Goal: Information Seeking & Learning: Learn about a topic

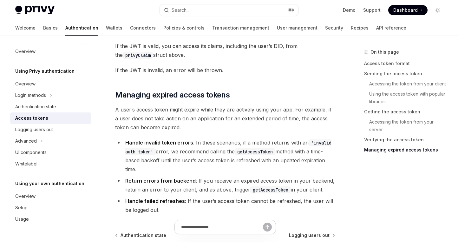
scroll to position [1585, 0]
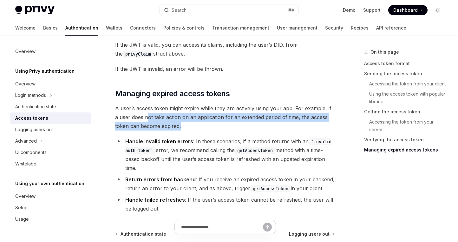
drag, startPoint x: 144, startPoint y: 127, endPoint x: 220, endPoint y: 136, distance: 76.8
click at [213, 130] on span "A user’s access token might expire while they are actively using your app. For …" at bounding box center [225, 117] width 220 height 27
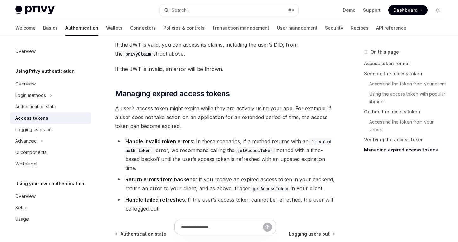
click at [255, 148] on li "Handle invalid token errors : In these scenarios, if a method returns with an '…" at bounding box center [225, 155] width 220 height 36
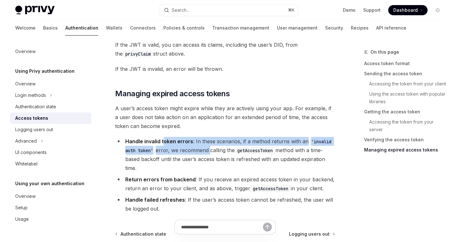
drag, startPoint x: 163, startPoint y: 149, endPoint x: 217, endPoint y: 158, distance: 55.0
click at [217, 158] on li "Handle invalid token errors : In these scenarios, if a method returns with an '…" at bounding box center [225, 155] width 220 height 36
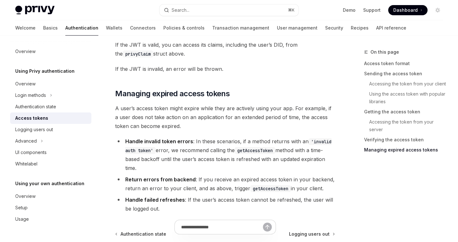
click at [278, 168] on li "Handle invalid token errors : In these scenarios, if a method returns with an '…" at bounding box center [225, 155] width 220 height 36
drag, startPoint x: 174, startPoint y: 166, endPoint x: 255, endPoint y: 174, distance: 81.9
click at [234, 168] on li "Handle invalid token errors : In these scenarios, if a method returns with an '…" at bounding box center [225, 155] width 220 height 36
click at [294, 172] on li "Handle invalid token errors : In these scenarios, if a method returns with an '…" at bounding box center [225, 155] width 220 height 36
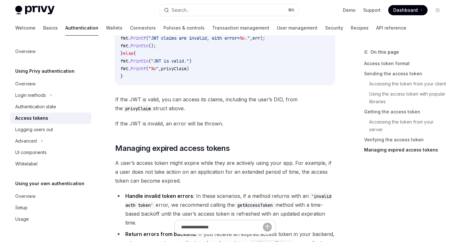
scroll to position [1530, 0]
drag, startPoint x: 134, startPoint y: 118, endPoint x: 229, endPoint y: 124, distance: 94.7
click at [173, 113] on span "If the JWT is valid, you can access its claims, including the user’s DID, from …" at bounding box center [225, 104] width 220 height 18
click at [246, 127] on span "If the JWT is invalid, an error will be thrown." at bounding box center [225, 123] width 220 height 9
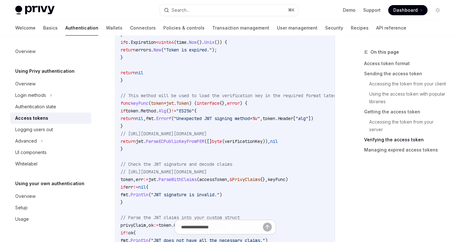
scroll to position [1278, 0]
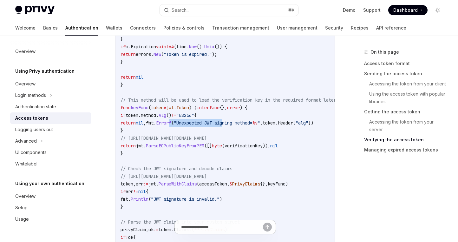
drag, startPoint x: 186, startPoint y: 126, endPoint x: 243, endPoint y: 132, distance: 57.1
click at [243, 132] on code "accessToken := "insert-the-users-access-token" // Defining a Go type for Privy …" at bounding box center [236, 119] width 231 height 426
click at [207, 141] on span "// https://pkg.go.dev/github.com/dgrijalva/jwt-go#ParseECPublicKeyFromPEM" at bounding box center [164, 138] width 86 height 6
drag, startPoint x: 188, startPoint y: 132, endPoint x: 223, endPoint y: 132, distance: 35.2
click at [222, 132] on code "accessToken := "insert-the-users-access-token" // Defining a Go type for Privy …" at bounding box center [236, 119] width 231 height 426
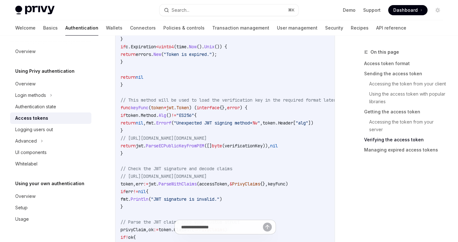
click at [272, 157] on code "accessToken := "insert-the-users-access-token" // Defining a Go type for Privy …" at bounding box center [236, 119] width 231 height 426
drag, startPoint x: 183, startPoint y: 141, endPoint x: 258, endPoint y: 154, distance: 76.3
click at [207, 141] on span "// [URL][DOMAIN_NAME][DOMAIN_NAME]" at bounding box center [164, 138] width 86 height 6
drag, startPoint x: 282, startPoint y: 160, endPoint x: 283, endPoint y: 156, distance: 3.9
click at [282, 160] on code "accessToken := "insert-the-users-access-token" // Defining a Go type for Privy …" at bounding box center [236, 119] width 231 height 426
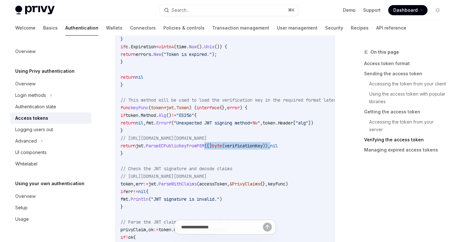
drag, startPoint x: 264, startPoint y: 150, endPoint x: 199, endPoint y: 151, distance: 65.0
click at [207, 148] on span "return jwt . ParseECPublicKeyFromPEM ([] byte ( verificationKey )), nil" at bounding box center [199, 146] width 157 height 6
click at [167, 155] on code "accessToken := "insert-the-users-access-token" // Defining a Go type for Privy …" at bounding box center [236, 119] width 231 height 426
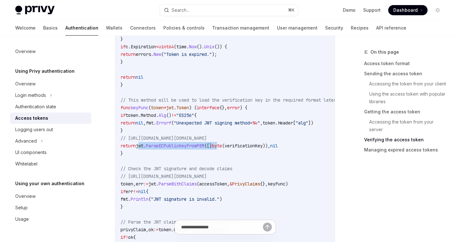
drag, startPoint x: 144, startPoint y: 150, endPoint x: 250, endPoint y: 158, distance: 106.6
click at [231, 148] on span "return jwt . ParseECPublicKeyFromPEM ([] byte ( verificationKey )), nil" at bounding box center [199, 146] width 157 height 6
click at [267, 161] on code "accessToken := "insert-the-users-access-token" // Defining a Go type for Privy …" at bounding box center [236, 119] width 231 height 426
drag, startPoint x: 196, startPoint y: 150, endPoint x: 246, endPoint y: 151, distance: 50.1
click at [245, 148] on span "return jwt . ParseECPublicKeyFromPEM ([] byte ( verificationKey )), nil" at bounding box center [199, 146] width 157 height 6
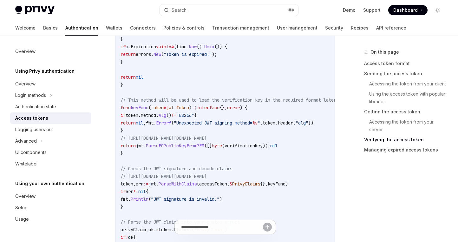
drag, startPoint x: 260, startPoint y: 175, endPoint x: 196, endPoint y: 157, distance: 66.3
click at [260, 175] on code "accessToken := "insert-the-users-access-token" // Defining a Go type for Privy …" at bounding box center [236, 119] width 231 height 426
drag, startPoint x: 173, startPoint y: 153, endPoint x: 243, endPoint y: 172, distance: 72.7
click at [245, 148] on span "return jwt . ParseECPublicKeyFromPEM ([] byte ( verificationKey )), nil" at bounding box center [199, 146] width 157 height 6
drag, startPoint x: 229, startPoint y: 184, endPoint x: 178, endPoint y: 179, distance: 50.6
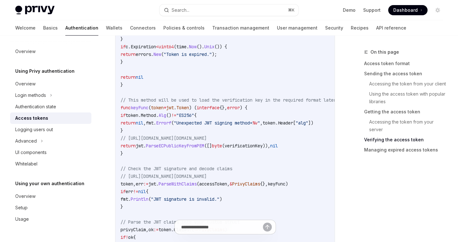
click at [207, 179] on span "// [URL][DOMAIN_NAME][DOMAIN_NAME]" at bounding box center [164, 176] width 86 height 6
drag, startPoint x: 196, startPoint y: 181, endPoint x: 242, endPoint y: 184, distance: 46.1
click at [207, 179] on span "// [URL][DOMAIN_NAME][DOMAIN_NAME]" at bounding box center [164, 176] width 86 height 6
drag, startPoint x: 268, startPoint y: 186, endPoint x: 263, endPoint y: 186, distance: 4.8
click at [268, 186] on code "accessToken := "insert-the-users-access-token" // Defining a Go type for Privy …" at bounding box center [236, 119] width 231 height 426
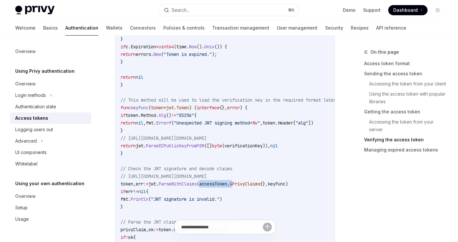
drag, startPoint x: 244, startPoint y: 187, endPoint x: 189, endPoint y: 187, distance: 54.3
click at [209, 187] on span "token , err := jwt . ParseWithClaims ( accessToken , & PrivyClaims {}, keyFunc )" at bounding box center [205, 184] width 168 height 6
click at [170, 187] on span "ParseWithClaims" at bounding box center [178, 184] width 38 height 6
drag, startPoint x: 151, startPoint y: 185, endPoint x: 227, endPoint y: 188, distance: 76.2
click at [226, 187] on code "accessToken := "insert-the-users-access-token" // Defining a Go type for Privy …" at bounding box center [236, 119] width 231 height 426
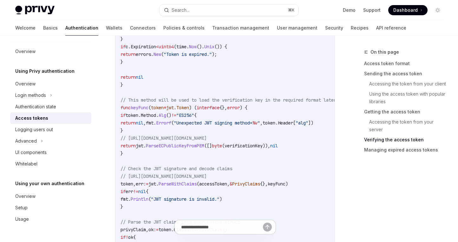
click at [260, 187] on span "PrivyClaims" at bounding box center [246, 184] width 28 height 6
drag, startPoint x: 173, startPoint y: 190, endPoint x: 273, endPoint y: 190, distance: 100.3
click at [239, 187] on span "token , err := jwt . ParseWithClaims ( accessToken , & PrivyClaims {}, keyFunc )" at bounding box center [205, 184] width 168 height 6
click at [260, 187] on span "PrivyClaims" at bounding box center [246, 184] width 28 height 6
drag, startPoint x: 210, startPoint y: 186, endPoint x: 231, endPoint y: 187, distance: 20.3
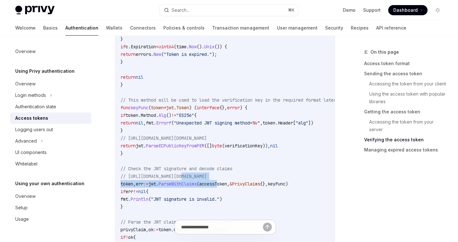
click at [231, 187] on code "accessToken := "insert-the-users-access-token" // Defining a Go type for Privy …" at bounding box center [236, 119] width 231 height 426
click at [183, 158] on code "accessToken := "insert-the-users-access-token" // Defining a Go type for Privy …" at bounding box center [236, 119] width 231 height 426
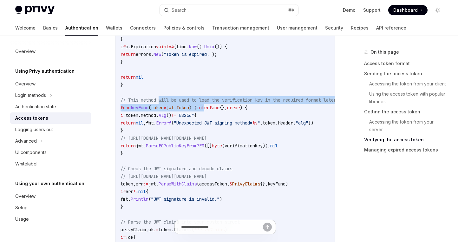
drag, startPoint x: 165, startPoint y: 106, endPoint x: 245, endPoint y: 142, distance: 87.2
click at [214, 116] on code "accessToken := "insert-the-users-access-token" // Defining a Go type for Privy …" at bounding box center [236, 119] width 231 height 426
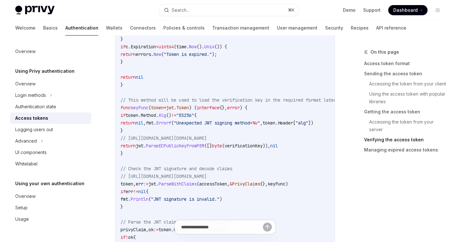
click at [260, 148] on span "verificationKey" at bounding box center [244, 146] width 38 height 6
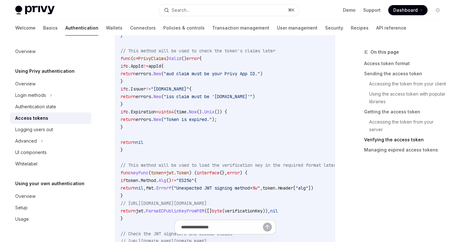
scroll to position [1196, 0]
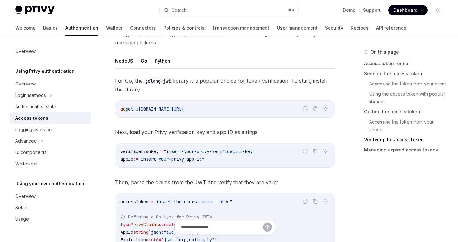
type textarea "*"
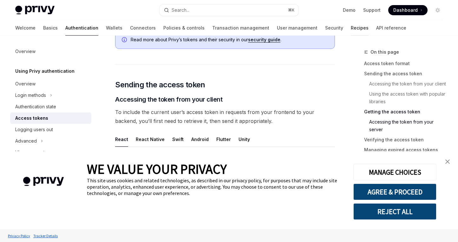
scroll to position [124, 0]
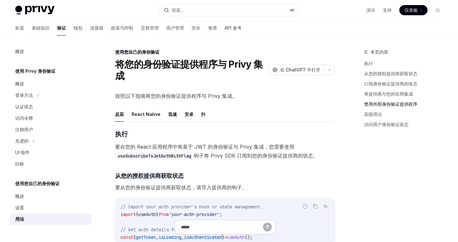
scroll to position [748, 0]
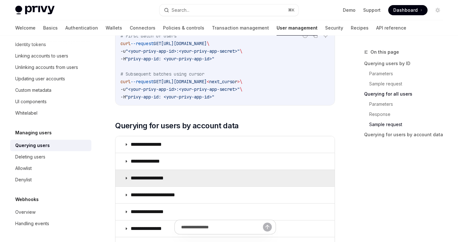
scroll to position [523, 0]
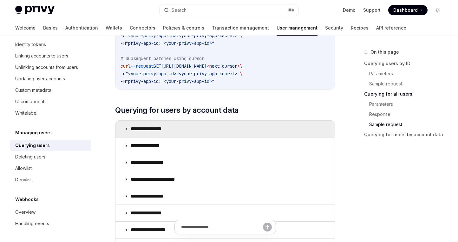
click at [192, 134] on summary "**********" at bounding box center [224, 129] width 219 height 16
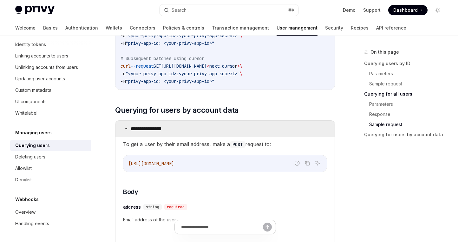
click at [218, 131] on summary "**********" at bounding box center [224, 129] width 219 height 16
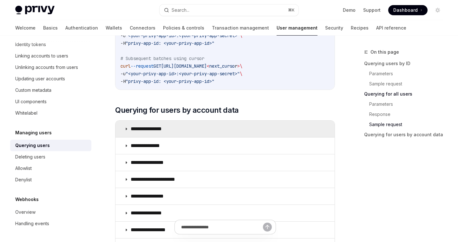
click at [218, 131] on summary "**********" at bounding box center [224, 129] width 219 height 16
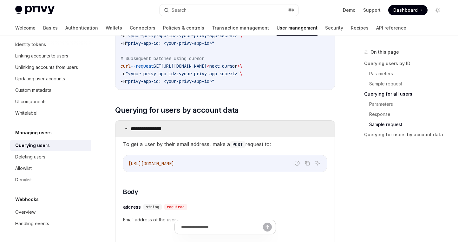
click at [218, 131] on summary "**********" at bounding box center [224, 129] width 219 height 16
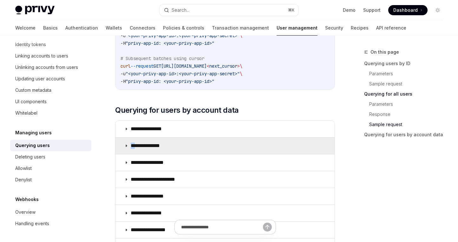
click at [213, 143] on summary "**********" at bounding box center [224, 145] width 219 height 16
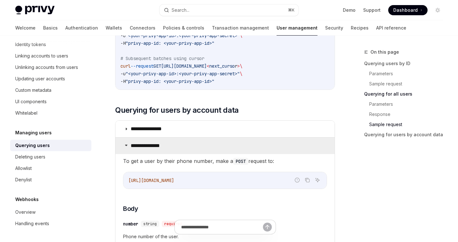
click at [234, 145] on summary "**********" at bounding box center [224, 145] width 219 height 16
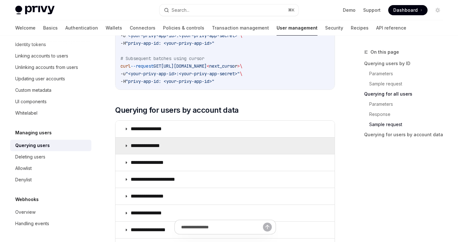
click at [234, 145] on summary "**********" at bounding box center [224, 145] width 219 height 16
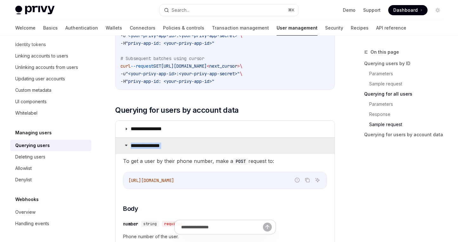
click at [234, 145] on summary "**********" at bounding box center [224, 145] width 219 height 16
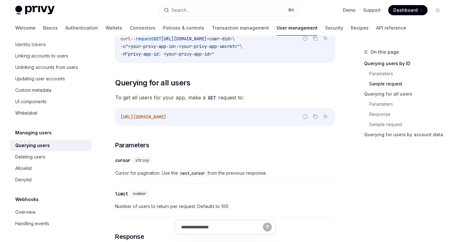
scroll to position [167, 0]
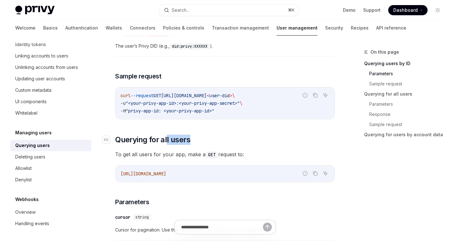
drag, startPoint x: 195, startPoint y: 136, endPoint x: 210, endPoint y: 136, distance: 14.3
click at [204, 136] on h2 "​ Querying for all users" at bounding box center [225, 140] width 220 height 10
click at [251, 143] on h2 "​ Querying for all users" at bounding box center [225, 140] width 220 height 10
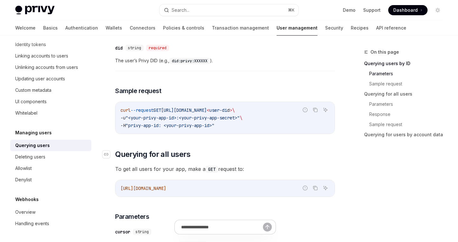
scroll to position [131, 0]
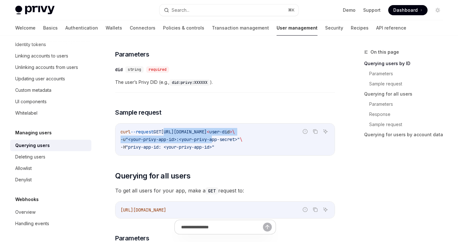
drag, startPoint x: 187, startPoint y: 136, endPoint x: 220, endPoint y: 142, distance: 33.1
click at [219, 141] on code "curl --request GET https://auth.privy.io/api/v1/users/ < user-di d > \ -u "<you…" at bounding box center [225, 139] width 209 height 23
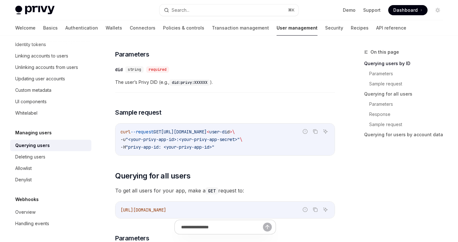
drag, startPoint x: 259, startPoint y: 152, endPoint x: 244, endPoint y: 149, distance: 15.1
click at [259, 152] on div "curl --request GET https://auth.privy.io/api/v1/users/ < user-di d > \ -u "<you…" at bounding box center [224, 139] width 219 height 32
drag, startPoint x: 234, startPoint y: 148, endPoint x: 205, endPoint y: 146, distance: 29.6
click at [206, 146] on code "curl --request GET https://auth.privy.io/api/v1/users/ < user-di d > \ -u "<you…" at bounding box center [225, 139] width 209 height 23
drag, startPoint x: 168, startPoint y: 136, endPoint x: 199, endPoint y: 139, distance: 31.2
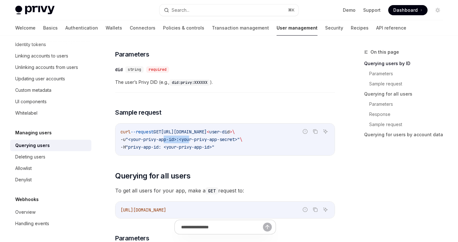
click at [195, 139] on code "curl --request GET https://auth.privy.io/api/v1/users/ < user-di d > \ -u "<you…" at bounding box center [225, 139] width 209 height 23
click at [251, 146] on code "curl --request GET https://auth.privy.io/api/v1/users/ < user-di d > \ -u "<you…" at bounding box center [225, 139] width 209 height 23
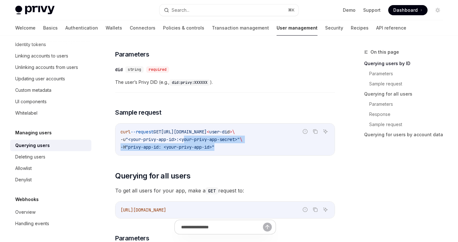
drag, startPoint x: 237, startPoint y: 152, endPoint x: 184, endPoint y: 141, distance: 54.3
click at [188, 141] on div "curl --request GET https://auth.privy.io/api/v1/users/ < user-di d > \ -u "<you…" at bounding box center [224, 139] width 219 height 32
click at [156, 135] on code "curl --request GET https://auth.privy.io/api/v1/users/ < user-di d > \ -u "<you…" at bounding box center [225, 139] width 209 height 23
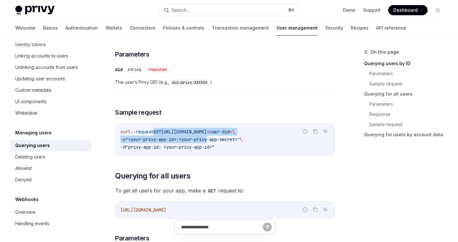
drag, startPoint x: 162, startPoint y: 135, endPoint x: 221, endPoint y: 143, distance: 59.5
click at [220, 142] on code "curl --request GET https://auth.privy.io/api/v1/users/ < user-di d > \ -u "<you…" at bounding box center [225, 139] width 209 height 23
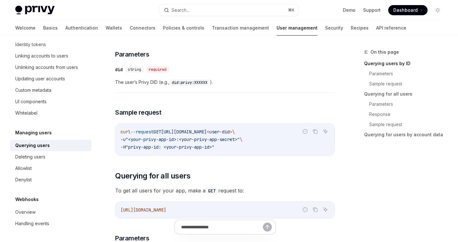
click at [258, 144] on code "curl --request GET https://auth.privy.io/api/v1/users/ < user-di d > \ -u "<you…" at bounding box center [225, 139] width 209 height 23
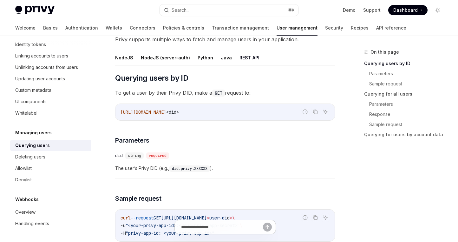
scroll to position [45, 0]
drag, startPoint x: 153, startPoint y: 113, endPoint x: 233, endPoint y: 114, distance: 80.0
click at [233, 114] on code "https://auth.privy.io/api/v1/users/ <did>" at bounding box center [225, 113] width 209 height 8
click at [251, 116] on div "https://auth.privy.io/api/v1/users/ <did>" at bounding box center [224, 112] width 219 height 16
drag, startPoint x: 242, startPoint y: 113, endPoint x: 109, endPoint y: 113, distance: 133.3
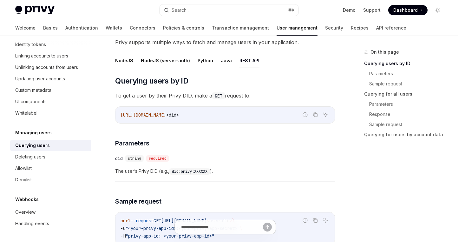
scroll to position [41, 0]
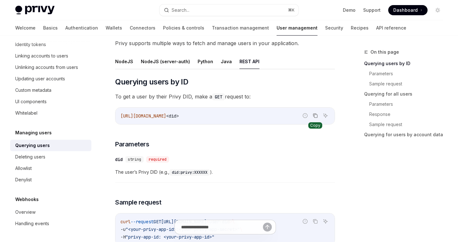
click at [316, 117] on icon "Copy the contents from the code block" at bounding box center [315, 115] width 5 height 5
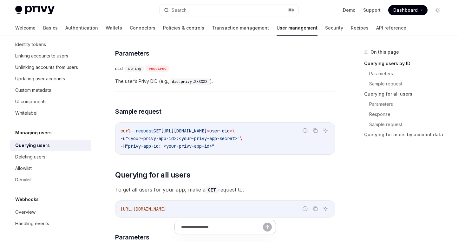
scroll to position [145, 0]
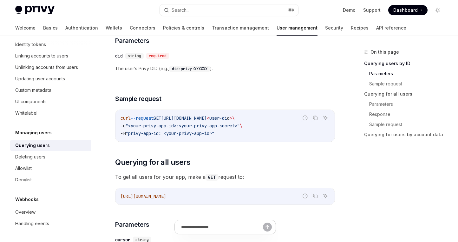
click at [50, 146] on div "Querying users" at bounding box center [51, 145] width 72 height 8
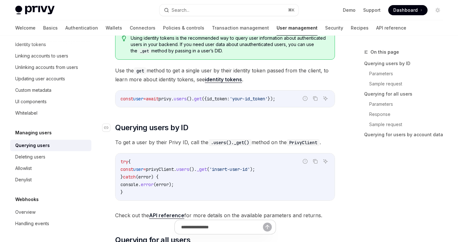
click at [160, 128] on span "Querying users by ID" at bounding box center [151, 127] width 73 height 10
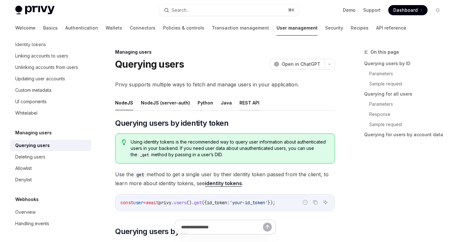
click at [243, 104] on button "REST API" at bounding box center [250, 102] width 20 height 15
type textarea "*"
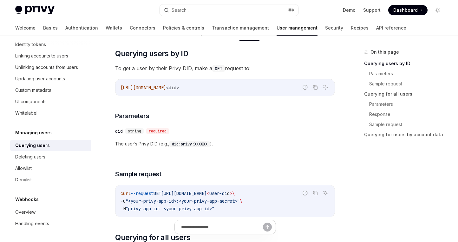
scroll to position [68, 0]
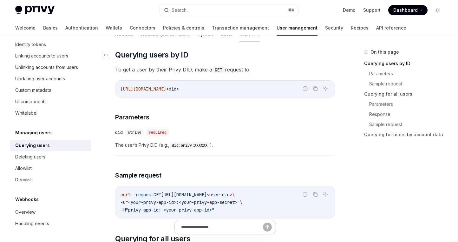
click at [160, 53] on span "Querying users by ID" at bounding box center [151, 55] width 73 height 10
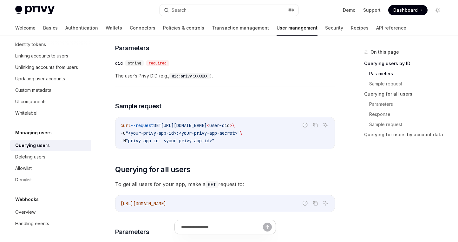
scroll to position [138, 0]
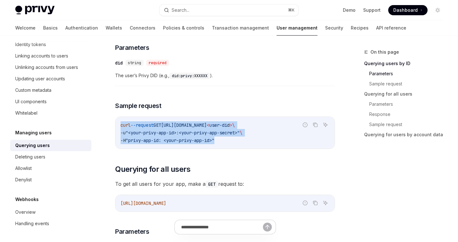
drag, startPoint x: 232, startPoint y: 142, endPoint x: 113, endPoint y: 121, distance: 121.4
copy code "curl --request GET https://auth.privy.io/api/v1/users/ < user-di d > \ -u "<you…"
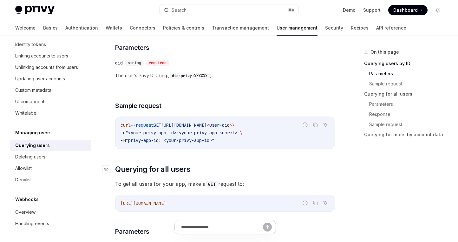
click at [234, 170] on h2 "​ Querying for all users" at bounding box center [225, 169] width 220 height 10
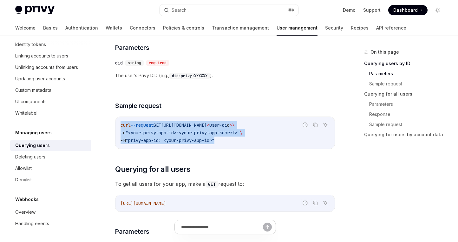
drag, startPoint x: 235, startPoint y: 142, endPoint x: 121, endPoint y: 122, distance: 116.0
click at [121, 122] on code "curl --request GET https://auth.privy.io/api/v1/users/ < user-di d > \ -u "<you…" at bounding box center [225, 132] width 209 height 23
click at [240, 134] on span ""<your-privy-app-id>:<your-privy-app-secret>"" at bounding box center [183, 133] width 114 height 6
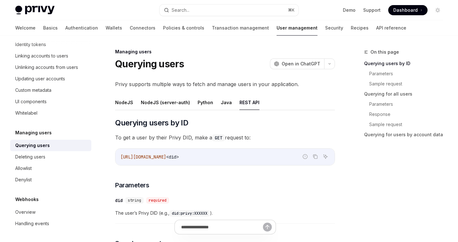
scroll to position [0, 0]
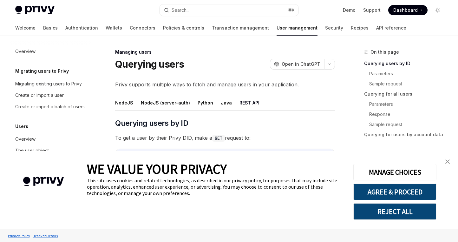
type textarea "*"
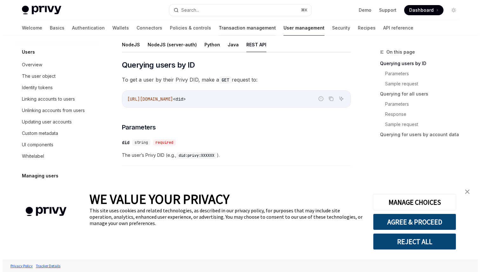
scroll to position [70, 0]
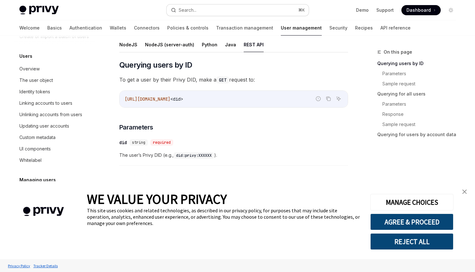
click at [190, 11] on div "Search..." at bounding box center [188, 10] width 18 height 8
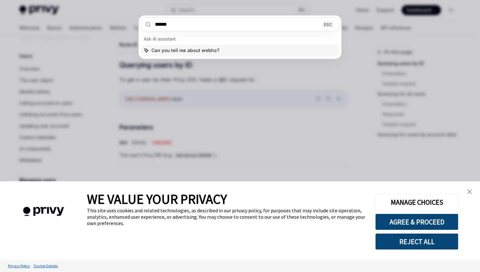
type input "*******"
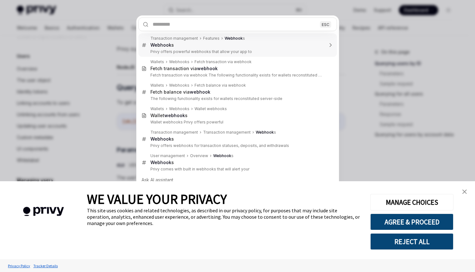
scroll to position [7, 0]
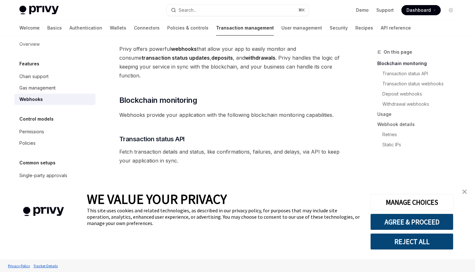
click at [458, 189] on img "close banner" at bounding box center [464, 191] width 4 height 4
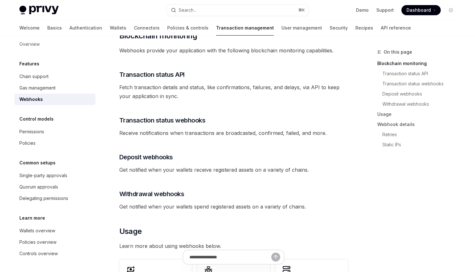
scroll to position [131, 0]
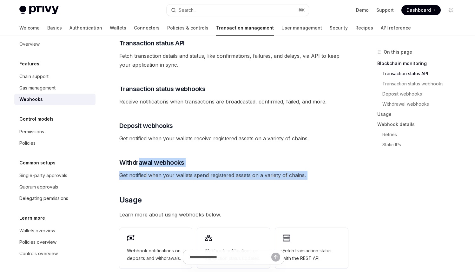
drag, startPoint x: 144, startPoint y: 152, endPoint x: 342, endPoint y: 185, distance: 200.6
click at [338, 182] on div "Privy offers powerful webhooks that allow your app to easily monitor and consum…" at bounding box center [233, 200] width 229 height 503
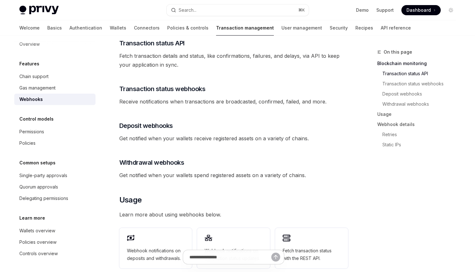
drag, startPoint x: 377, startPoint y: 209, endPoint x: 370, endPoint y: 205, distance: 8.1
click at [377, 209] on div "On this page Blockchain monitoring Transaction status API Transaction status we…" at bounding box center [413, 160] width 96 height 224
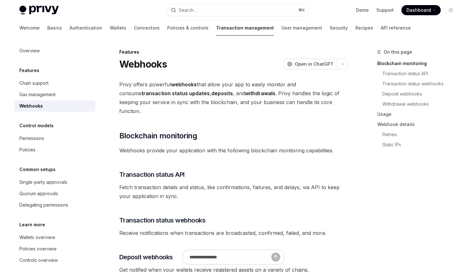
scroll to position [0, 0]
click at [281, 28] on link "User management" at bounding box center [301, 27] width 41 height 15
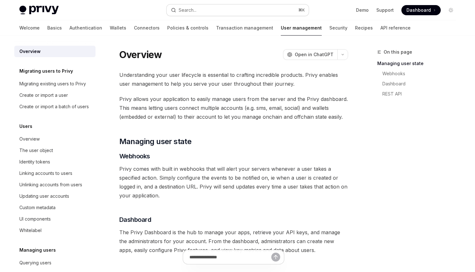
click at [234, 10] on button "Search... ⌘ K" at bounding box center [238, 9] width 142 height 11
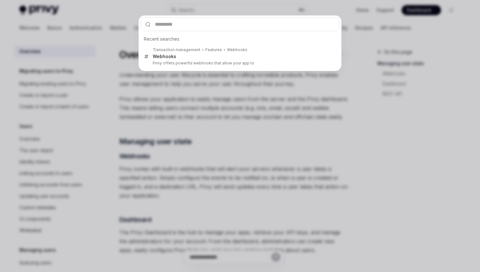
click at [393, 140] on div "Recent searches Transaction management Features Webhook s Webhook s Privy offer…" at bounding box center [240, 136] width 480 height 272
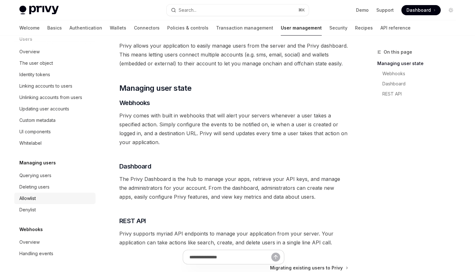
scroll to position [54, 0]
click at [39, 241] on div "Overview" at bounding box center [55, 242] width 72 height 8
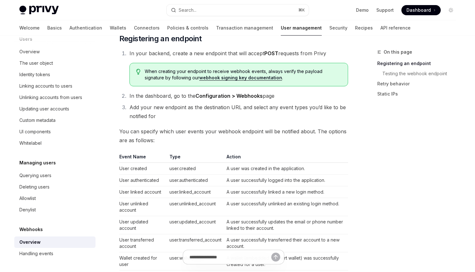
scroll to position [301, 0]
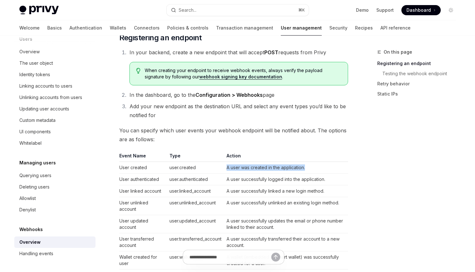
drag, startPoint x: 227, startPoint y: 168, endPoint x: 316, endPoint y: 173, distance: 89.6
click at [302, 171] on td "A user was created in the application." at bounding box center [286, 168] width 124 height 12
click at [374, 179] on div "On this page Registering an endpoint Testing the webhook endpoint Retry behavio…" at bounding box center [413, 160] width 96 height 224
drag, startPoint x: 153, startPoint y: 133, endPoint x: 223, endPoint y: 135, distance: 70.2
click at [199, 134] on span "You can specify which user events your webhook endpoint will be notified about.…" at bounding box center [233, 135] width 229 height 18
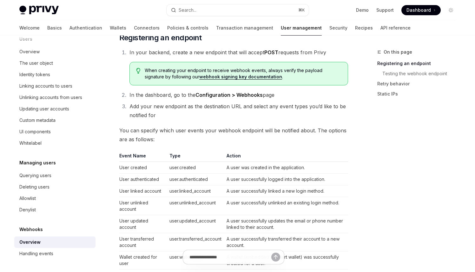
drag, startPoint x: 267, startPoint y: 137, endPoint x: 283, endPoint y: 134, distance: 16.2
click at [267, 137] on span "You can specify which user events your webhook endpoint will be notified about.…" at bounding box center [233, 135] width 229 height 18
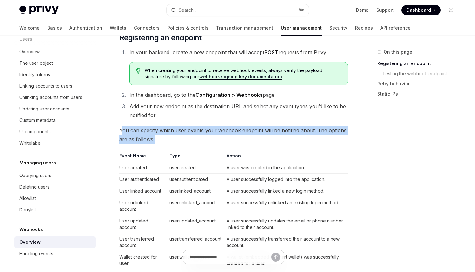
drag, startPoint x: 156, startPoint y: 142, endPoint x: 122, endPoint y: 132, distance: 35.3
click at [122, 132] on span "You can specify which user events your webhook endpoint will be notified about.…" at bounding box center [233, 135] width 229 height 18
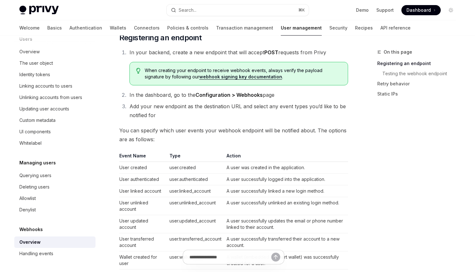
drag, startPoint x: 169, startPoint y: 147, endPoint x: 175, endPoint y: 146, distance: 5.4
click at [169, 147] on div "Webhooks allow you to specify a backend endpoint that Privy will call with a si…" at bounding box center [233, 238] width 229 height 919
drag, startPoint x: 178, startPoint y: 132, endPoint x: 236, endPoint y: 134, distance: 58.7
click at [236, 134] on span "You can specify which user events your webhook endpoint will be notified about.…" at bounding box center [233, 135] width 229 height 18
click at [283, 132] on span "You can specify which user events your webhook endpoint will be notified about.…" at bounding box center [233, 135] width 229 height 18
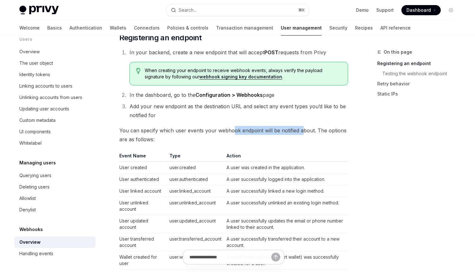
drag, startPoint x: 301, startPoint y: 131, endPoint x: 215, endPoint y: 129, distance: 86.3
click at [229, 129] on span "You can specify which user events your webhook endpoint will be notified about.…" at bounding box center [233, 135] width 229 height 18
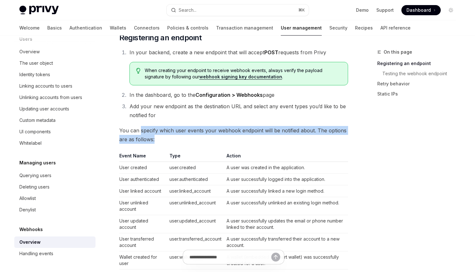
drag, startPoint x: 141, startPoint y: 130, endPoint x: 229, endPoint y: 139, distance: 88.3
click at [189, 138] on span "You can specify which user events your webhook endpoint will be notified about.…" at bounding box center [233, 135] width 229 height 18
click at [234, 138] on span "You can specify which user events your webhook endpoint will be notified about.…" at bounding box center [233, 135] width 229 height 18
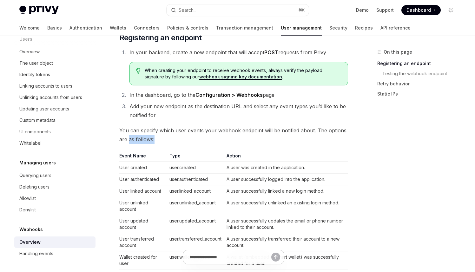
drag, startPoint x: 164, startPoint y: 141, endPoint x: 128, endPoint y: 135, distance: 36.1
click at [128, 135] on span "You can specify which user events your webhook endpoint will be notified about.…" at bounding box center [233, 135] width 229 height 18
click at [124, 127] on div at bounding box center [124, 127] width 0 height 0
click at [180, 128] on span "You can specify which user events your webhook endpoint will be notified about.…" at bounding box center [233, 135] width 229 height 18
click at [225, 130] on span "You can specify which user events your webhook endpoint will be notified about.…" at bounding box center [233, 135] width 229 height 18
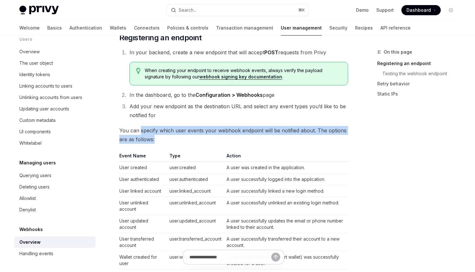
drag, startPoint x: 174, startPoint y: 138, endPoint x: 215, endPoint y: 142, distance: 41.4
click at [202, 142] on span "You can specify which user events your webhook endpoint will be notified about.…" at bounding box center [233, 135] width 229 height 18
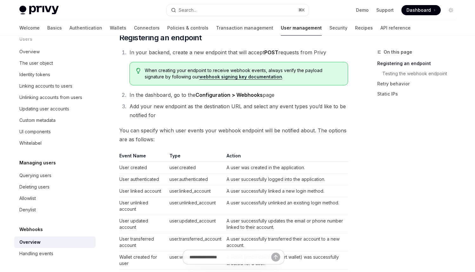
click at [358, 152] on div "On this page Registering an endpoint Testing the webhook endpoint Retry behavio…" at bounding box center [237, 267] width 447 height 1066
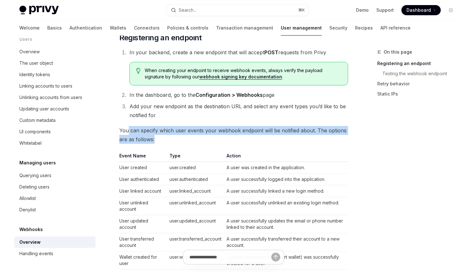
drag, startPoint x: 161, startPoint y: 140, endPoint x: 128, endPoint y: 128, distance: 35.2
click at [128, 128] on span "You can specify which user events your webhook endpoint will be notified about.…" at bounding box center [233, 135] width 229 height 18
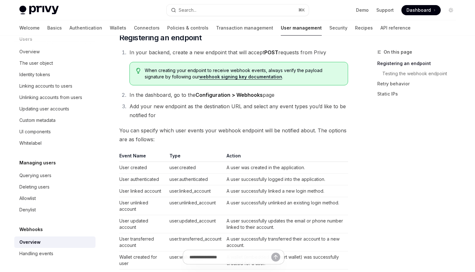
click at [119, 133] on span "You can specify which user events your webhook endpoint will be notified about.…" at bounding box center [233, 135] width 229 height 18
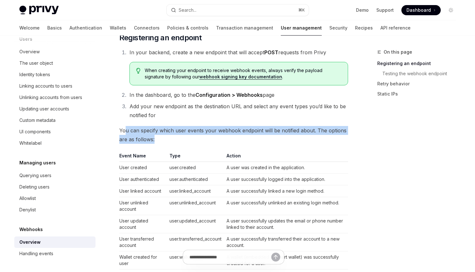
drag, startPoint x: 125, startPoint y: 130, endPoint x: 167, endPoint y: 138, distance: 42.4
click at [161, 139] on span "You can specify which user events your webhook endpoint will be notified about.…" at bounding box center [233, 135] width 229 height 18
click at [183, 139] on span "You can specify which user events your webhook endpoint will be notified about.…" at bounding box center [233, 135] width 229 height 18
drag, startPoint x: 173, startPoint y: 141, endPoint x: 131, endPoint y: 133, distance: 42.3
click at [131, 133] on span "You can specify which user events your webhook endpoint will be notified about.…" at bounding box center [233, 135] width 229 height 18
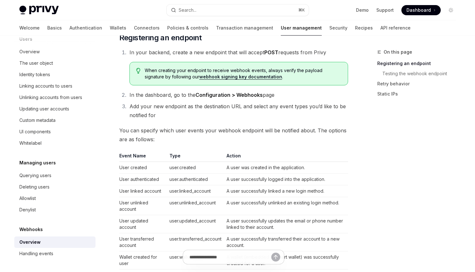
drag, startPoint x: 120, startPoint y: 129, endPoint x: 147, endPoint y: 135, distance: 28.1
click at [121, 130] on span "You can specify which user events your webhook endpoint will be notified about.…" at bounding box center [233, 135] width 229 height 18
click at [174, 138] on span "You can specify which user events your webhook endpoint will be notified about.…" at bounding box center [233, 135] width 229 height 18
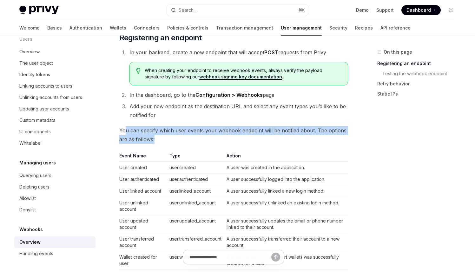
drag, startPoint x: 168, startPoint y: 138, endPoint x: 126, endPoint y: 128, distance: 43.4
click at [126, 128] on span "You can specify which user events your webhook endpoint will be notified about.…" at bounding box center [233, 135] width 229 height 18
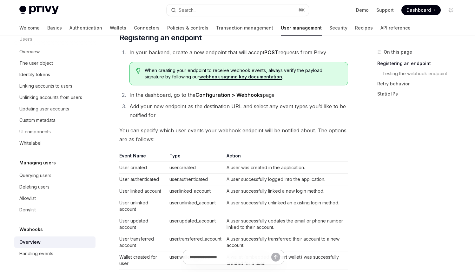
click at [123, 128] on span "You can specify which user events your webhook endpoint will be notified about.…" at bounding box center [233, 135] width 229 height 18
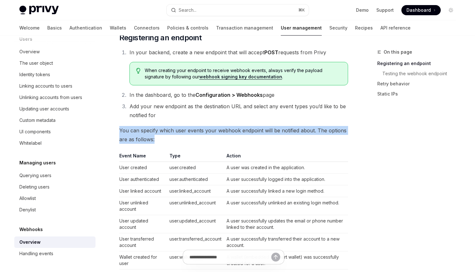
drag, startPoint x: 118, startPoint y: 128, endPoint x: 187, endPoint y: 136, distance: 69.7
click at [187, 136] on div "Webhooks Overview OpenAI Open in ChatGPT OpenAI Open in ChatGPT Webhooks allow …" at bounding box center [174, 274] width 350 height 1054
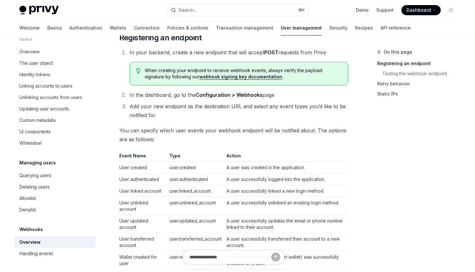
click at [152, 140] on span "You can specify which user events your webhook endpoint will be notified about.…" at bounding box center [233, 135] width 229 height 18
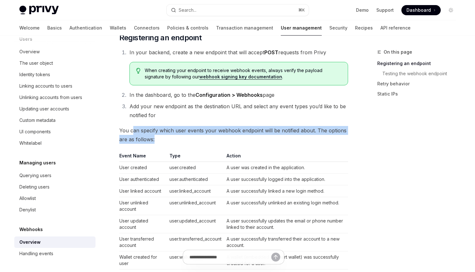
drag, startPoint x: 161, startPoint y: 139, endPoint x: 132, endPoint y: 132, distance: 29.6
click at [132, 132] on span "You can specify which user events your webhook endpoint will be notified about.…" at bounding box center [233, 135] width 229 height 18
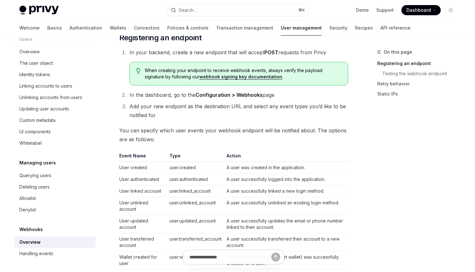
drag, startPoint x: 125, startPoint y: 129, endPoint x: 140, endPoint y: 134, distance: 15.7
click at [125, 129] on span "You can specify which user events your webhook endpoint will be notified about.…" at bounding box center [233, 135] width 229 height 18
drag, startPoint x: 189, startPoint y: 171, endPoint x: 205, endPoint y: 172, distance: 15.2
click at [205, 172] on td "user.created" at bounding box center [195, 168] width 57 height 12
click at [305, 195] on td "A user successfully linked a new login method." at bounding box center [286, 191] width 124 height 12
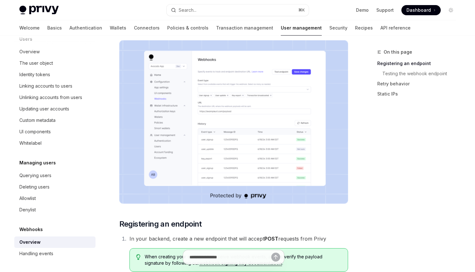
scroll to position [0, 0]
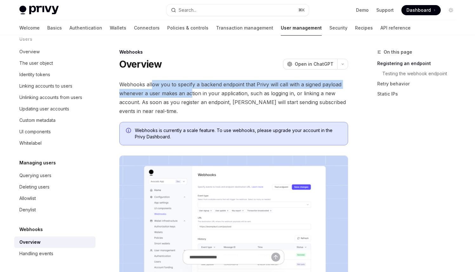
drag, startPoint x: 151, startPoint y: 83, endPoint x: 222, endPoint y: 95, distance: 72.4
click at [192, 91] on span "Webhooks allow you to specify a backend endpoint that Privy will call with a si…" at bounding box center [233, 98] width 229 height 36
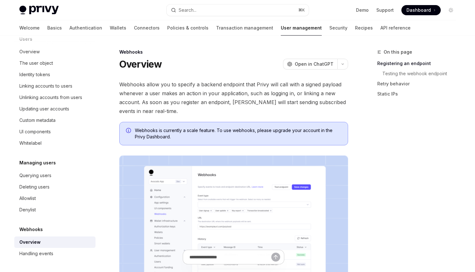
click at [233, 95] on span "Webhooks allow you to specify a backend endpoint that Privy will call with a si…" at bounding box center [233, 98] width 229 height 36
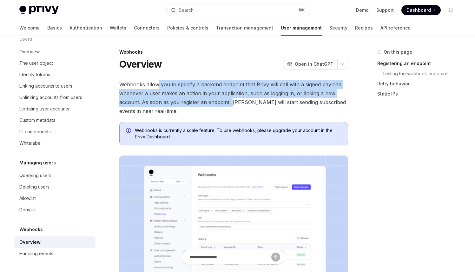
drag, startPoint x: 158, startPoint y: 84, endPoint x: 231, endPoint y: 101, distance: 75.3
click at [231, 101] on span "Webhooks allow you to specify a backend endpoint that Privy will call with a si…" at bounding box center [233, 98] width 229 height 36
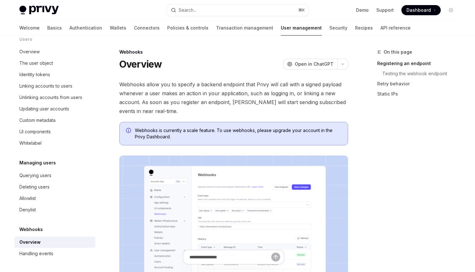
click at [255, 105] on span "Webhooks allow you to specify a backend endpoint that Privy will call with a si…" at bounding box center [233, 98] width 229 height 36
drag, startPoint x: 175, startPoint y: 104, endPoint x: 259, endPoint y: 105, distance: 83.4
click at [247, 105] on span "Webhooks allow you to specify a backend endpoint that Privy will call with a si…" at bounding box center [233, 98] width 229 height 36
click at [290, 106] on span "Webhooks allow you to specify a backend endpoint that Privy will call with a si…" at bounding box center [233, 98] width 229 height 36
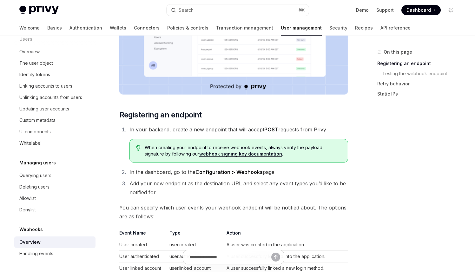
scroll to position [225, 0]
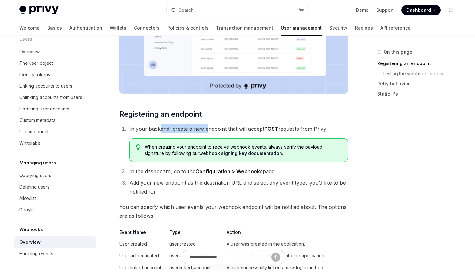
drag, startPoint x: 159, startPoint y: 130, endPoint x: 207, endPoint y: 130, distance: 48.2
click at [207, 130] on span "In your backend, create a new endpoint that will accept POST requests from Privy" at bounding box center [227, 129] width 197 height 6
click at [237, 130] on span "In your backend, create a new endpoint that will accept POST requests from Privy" at bounding box center [227, 129] width 197 height 6
drag, startPoint x: 218, startPoint y: 130, endPoint x: 251, endPoint y: 132, distance: 33.7
click at [251, 132] on span "In your backend, create a new endpoint that will accept POST requests from Privy" at bounding box center [227, 129] width 197 height 6
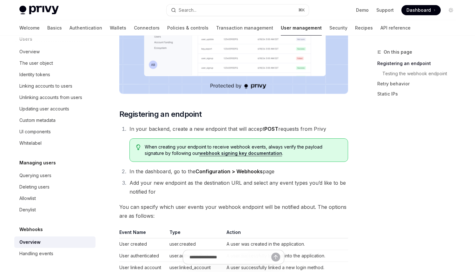
click at [292, 132] on span "In your backend, create a new endpoint that will accept POST requests from Privy" at bounding box center [227, 129] width 197 height 6
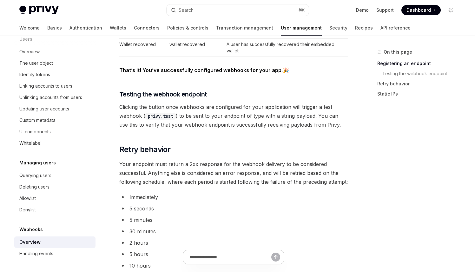
scroll to position [593, 0]
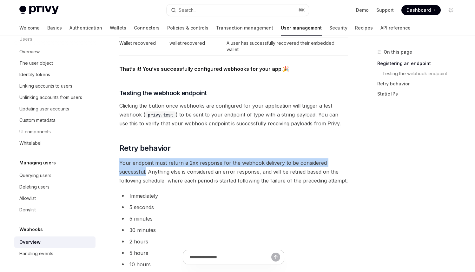
drag, startPoint x: 146, startPoint y: 173, endPoint x: 119, endPoint y: 162, distance: 28.5
click at [119, 162] on span "Your endpoint must return a 2xx response for the webhook delivery to be conside…" at bounding box center [233, 171] width 229 height 27
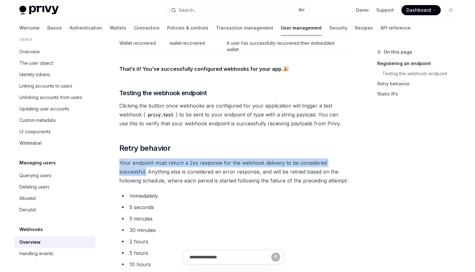
drag, startPoint x: 147, startPoint y: 172, endPoint x: 119, endPoint y: 163, distance: 29.2
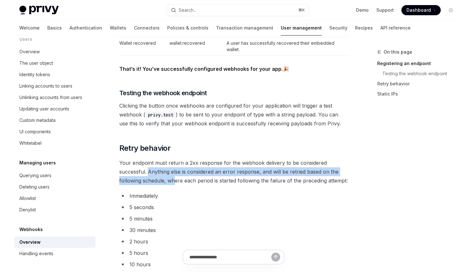
drag, startPoint x: 148, startPoint y: 172, endPoint x: 173, endPoint y: 181, distance: 26.4
click at [173, 181] on span "Your endpoint must return a 2xx response for the webhook delivery to be conside…" at bounding box center [233, 171] width 229 height 27
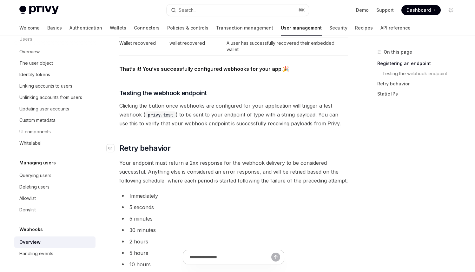
click at [173, 152] on h2 "​ Retry behavior" at bounding box center [233, 148] width 229 height 10
click at [154, 148] on span "Retry behavior" at bounding box center [144, 148] width 51 height 10
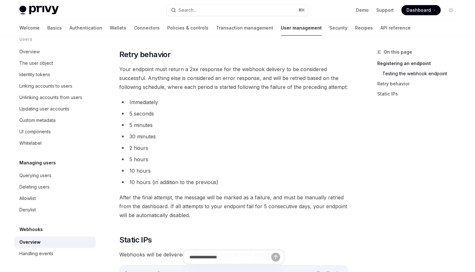
scroll to position [688, 0]
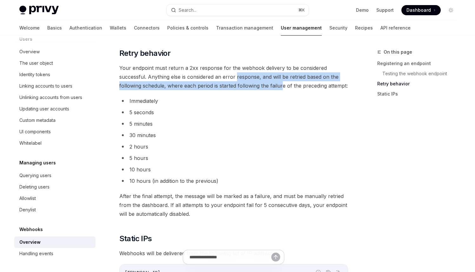
drag, startPoint x: 236, startPoint y: 77, endPoint x: 300, endPoint y: 87, distance: 65.2
click at [282, 82] on span "Your endpoint must return a 2xx response for the webhook delivery to be conside…" at bounding box center [233, 76] width 229 height 27
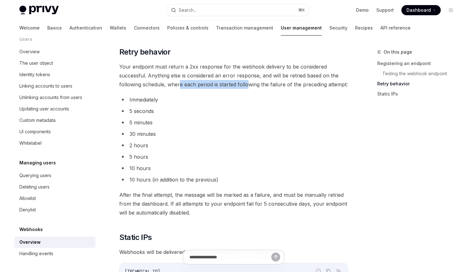
drag, startPoint x: 186, startPoint y: 86, endPoint x: 246, endPoint y: 85, distance: 60.0
click at [246, 85] on span "Your endpoint must return a 2xx response for the webhook delivery to be conside…" at bounding box center [233, 75] width 229 height 27
click at [290, 85] on span "Your endpoint must return a 2xx response for the webhook delivery to be conside…" at bounding box center [233, 75] width 229 height 27
drag, startPoint x: 180, startPoint y: 85, endPoint x: 220, endPoint y: 84, distance: 40.0
click at [220, 84] on span "Your endpoint must return a 2xx response for the webhook delivery to be conside…" at bounding box center [233, 75] width 229 height 27
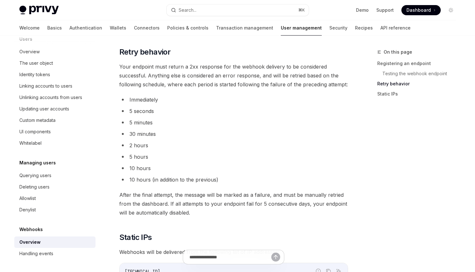
click at [280, 83] on span "Your endpoint must return a 2xx response for the webhook delivery to be conside…" at bounding box center [233, 75] width 229 height 27
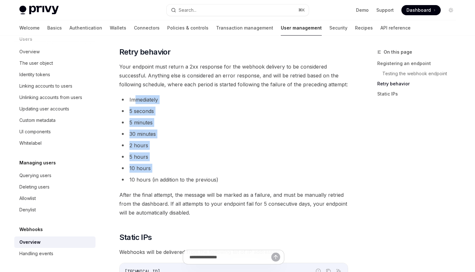
drag, startPoint x: 134, startPoint y: 99, endPoint x: 239, endPoint y: 178, distance: 131.6
click at [207, 174] on ul "Immediately 5 seconds 5 minutes 30 minutes 2 hours 5 hours 10 hours 10 hours (i…" at bounding box center [233, 139] width 229 height 89
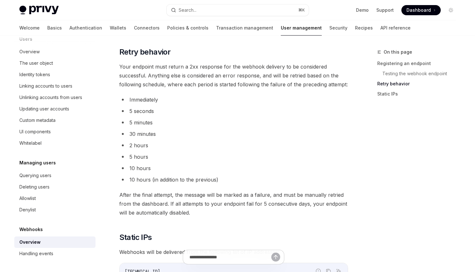
click at [239, 178] on li "10 hours (in addition to the previous)" at bounding box center [233, 179] width 229 height 9
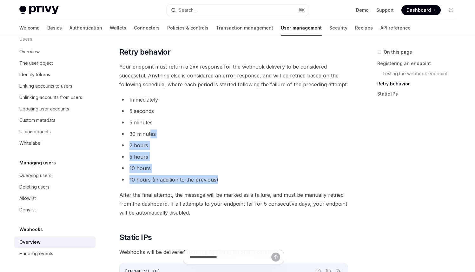
drag, startPoint x: 231, startPoint y: 183, endPoint x: 205, endPoint y: 129, distance: 59.7
click at [152, 137] on ul "Immediately 5 seconds 5 minutes 30 minutes 2 hours 5 hours 10 hours 10 hours (i…" at bounding box center [233, 139] width 229 height 89
click at [233, 137] on li "30 minutes" at bounding box center [233, 133] width 229 height 9
drag, startPoint x: 235, startPoint y: 182, endPoint x: 189, endPoint y: 180, distance: 46.1
click at [204, 174] on ul "Immediately 5 seconds 5 minutes 30 minutes 2 hours 5 hours 10 hours 10 hours (i…" at bounding box center [233, 139] width 229 height 89
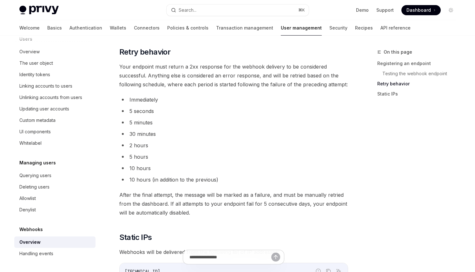
click at [155, 191] on span "After the final attempt, the message will be marked as a failure, and must be m…" at bounding box center [233, 203] width 229 height 27
drag, startPoint x: 147, startPoint y: 194, endPoint x: 197, endPoint y: 198, distance: 49.9
click at [188, 197] on span "After the final attempt, the message will be marked as a failure, and must be m…" at bounding box center [233, 203] width 229 height 27
click at [230, 200] on span "After the final attempt, the message will be marked as a failure, and must be m…" at bounding box center [233, 203] width 229 height 27
drag, startPoint x: 154, startPoint y: 181, endPoint x: 219, endPoint y: 186, distance: 64.9
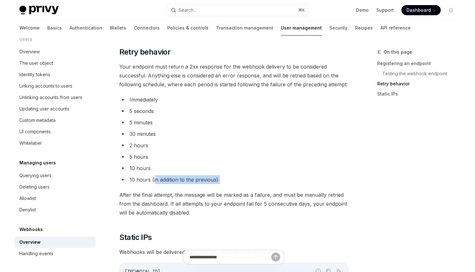
click at [156, 203] on span "After the final attempt, the message will be marked as a failure, and must be m…" at bounding box center [233, 203] width 229 height 27
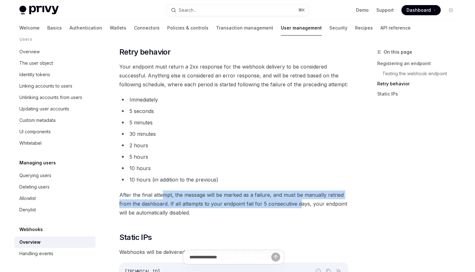
drag, startPoint x: 201, startPoint y: 198, endPoint x: 302, endPoint y: 199, distance: 100.9
click at [300, 199] on span "After the final attempt, the message will be marked as a failure, and must be m…" at bounding box center [233, 203] width 229 height 27
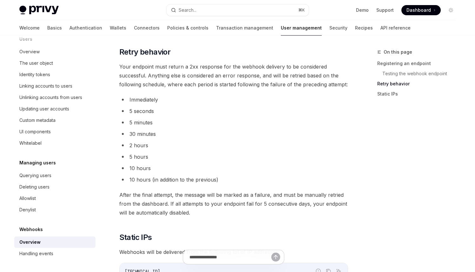
click at [326, 203] on span "After the final attempt, the message will be marked as a failure, and must be m…" at bounding box center [233, 203] width 229 height 27
drag, startPoint x: 143, startPoint y: 204, endPoint x: 202, endPoint y: 203, distance: 59.3
click at [202, 203] on span "After the final attempt, the message will be marked as a failure, and must be m…" at bounding box center [233, 203] width 229 height 27
click at [253, 205] on span "After the final attempt, the message will be marked as a failure, and must be m…" at bounding box center [233, 203] width 229 height 27
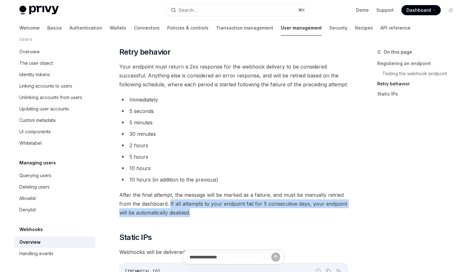
drag, startPoint x: 169, startPoint y: 204, endPoint x: 311, endPoint y: 213, distance: 142.1
click at [342, 210] on span "After the final attempt, the message will be marked as a failure, and must be m…" at bounding box center [233, 203] width 229 height 27
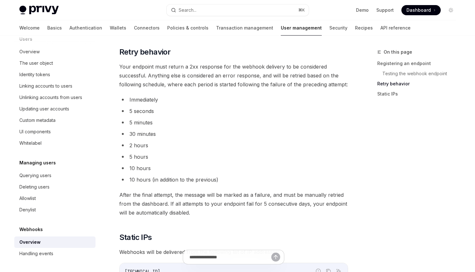
click at [240, 213] on span "After the final attempt, the message will be marked as a failure, and must be m…" at bounding box center [233, 203] width 229 height 27
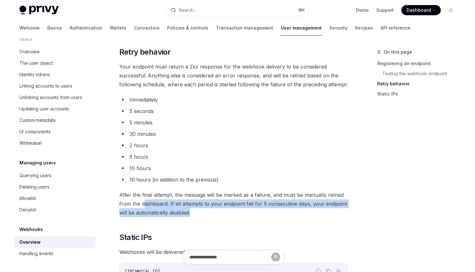
drag, startPoint x: 203, startPoint y: 214, endPoint x: 143, endPoint y: 200, distance: 60.9
click at [143, 200] on span "After the final attempt, the message will be marked as a failure, and must be m…" at bounding box center [233, 203] width 229 height 27
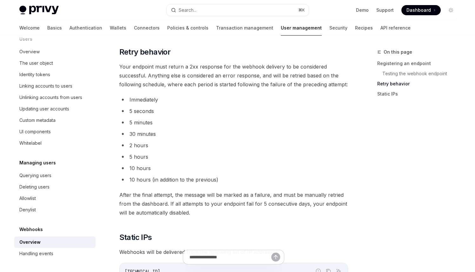
click at [125, 198] on span "After the final attempt, the message will be marked as a failure, and must be m…" at bounding box center [233, 203] width 229 height 27
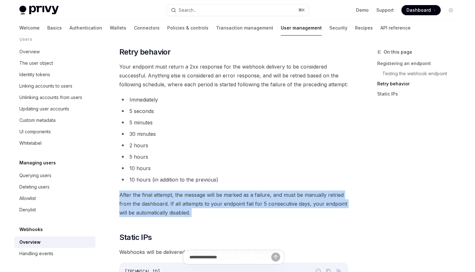
drag, startPoint x: 120, startPoint y: 194, endPoint x: 235, endPoint y: 217, distance: 117.5
click at [245, 216] on span "After the final attempt, the message will be marked as a failure, and must be m…" at bounding box center [233, 203] width 229 height 27
drag, startPoint x: 199, startPoint y: 214, endPoint x: 120, endPoint y: 193, distance: 82.2
click at [120, 193] on span "After the final attempt, the message will be marked as a failure, and must be m…" at bounding box center [233, 203] width 229 height 27
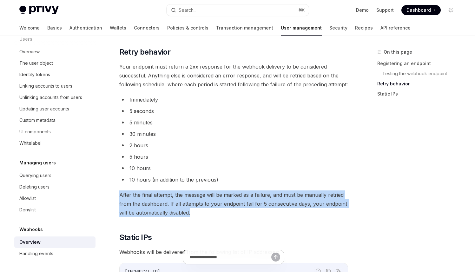
click at [202, 214] on span "After the final attempt, the message will be marked as a failure, and must be m…" at bounding box center [233, 203] width 229 height 27
drag, startPoint x: 209, startPoint y: 214, endPoint x: 160, endPoint y: 210, distance: 49.6
click at [120, 194] on span "After the final attempt, the message will be marked as a failure, and must be m…" at bounding box center [233, 203] width 229 height 27
click at [186, 212] on span "After the final attempt, the message will be marked as a failure, and must be m…" at bounding box center [233, 203] width 229 height 27
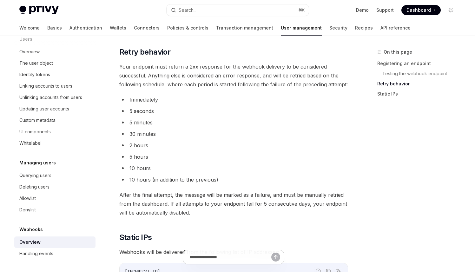
click at [216, 215] on span "After the final attempt, the message will be marked as a failure, and must be m…" at bounding box center [233, 203] width 229 height 27
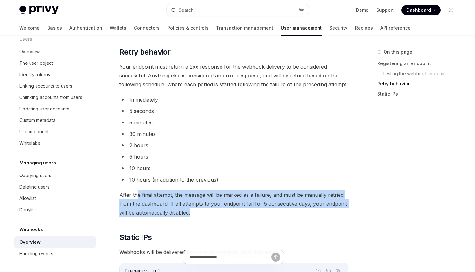
drag, startPoint x: 198, startPoint y: 214, endPoint x: 136, endPoint y: 198, distance: 63.2
click at [136, 198] on span "After the final attempt, the message will be marked as a failure, and must be m…" at bounding box center [233, 203] width 229 height 27
click at [180, 196] on span "After the final attempt, the message will be marked as a failure, and must be m…" at bounding box center [233, 203] width 229 height 27
drag, startPoint x: 119, startPoint y: 195, endPoint x: 196, endPoint y: 210, distance: 78.8
click at [196, 210] on span "After the final attempt, the message will be marked as a failure, and must be m…" at bounding box center [233, 203] width 229 height 27
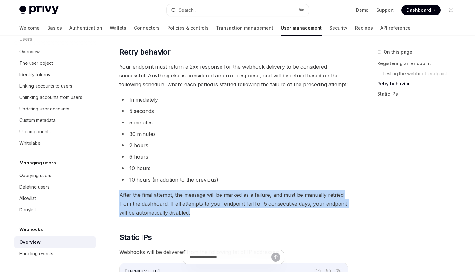
click at [223, 214] on span "After the final attempt, the message will be marked as a failure, and must be m…" at bounding box center [233, 203] width 229 height 27
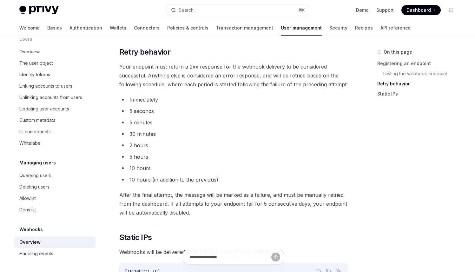
click at [201, 214] on span "After the final attempt, the message will be marked as a failure, and must be m…" at bounding box center [233, 203] width 229 height 27
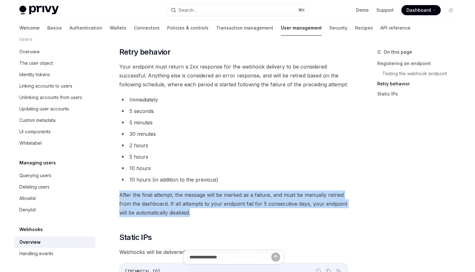
drag, startPoint x: 203, startPoint y: 214, endPoint x: 113, endPoint y: 197, distance: 91.9
click at [199, 207] on span "After the final attempt, the message will be marked as a failure, and must be m…" at bounding box center [233, 203] width 229 height 27
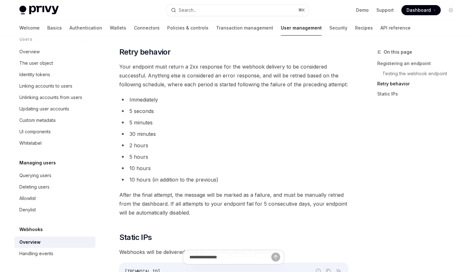
click at [155, 198] on span "After the final attempt, the message will be marked as a failure, and must be m…" at bounding box center [233, 203] width 229 height 27
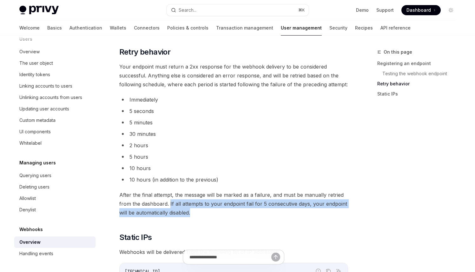
drag, startPoint x: 169, startPoint y: 203, endPoint x: 193, endPoint y: 212, distance: 25.3
click at [193, 212] on span "After the final attempt, the message will be marked as a failure, and must be m…" at bounding box center [233, 203] width 229 height 27
click at [216, 217] on span "After the final attempt, the message will be marked as a failure, and must be m…" at bounding box center [233, 203] width 229 height 27
drag, startPoint x: 169, startPoint y: 204, endPoint x: 200, endPoint y: 213, distance: 32.4
click at [200, 213] on span "After the final attempt, the message will be marked as a failure, and must be m…" at bounding box center [233, 203] width 229 height 27
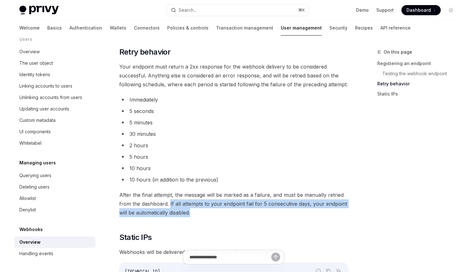
click at [212, 215] on span "After the final attempt, the message will be marked as a failure, and must be m…" at bounding box center [233, 203] width 229 height 27
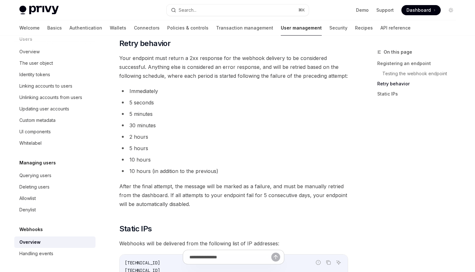
scroll to position [699, 0]
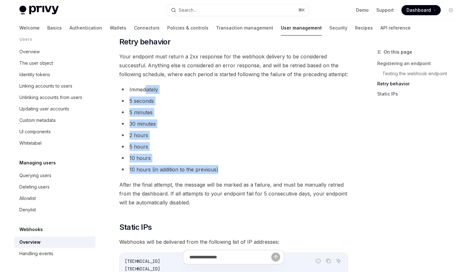
drag, startPoint x: 244, startPoint y: 172, endPoint x: 146, endPoint y: 90, distance: 128.1
click at [146, 90] on ul "Immediately 5 seconds 5 minutes 30 minutes 2 hours 5 hours 10 hours 10 hours (i…" at bounding box center [233, 129] width 229 height 89
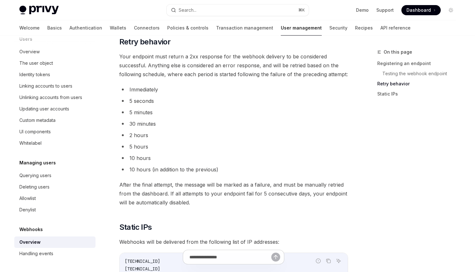
click at [237, 197] on span "After the final attempt, the message will be marked as a failure, and must be m…" at bounding box center [233, 193] width 229 height 27
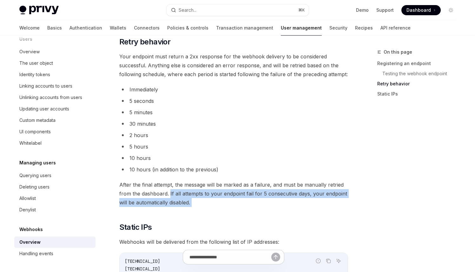
drag, startPoint x: 170, startPoint y: 194, endPoint x: 248, endPoint y: 209, distance: 79.0
click at [267, 205] on span "After the final attempt, the message will be marked as a failure, and must be m…" at bounding box center [233, 193] width 229 height 27
drag, startPoint x: 168, startPoint y: 194, endPoint x: 207, endPoint y: 207, distance: 40.8
click at [200, 207] on span "After the final attempt, the message will be marked as a failure, and must be m…" at bounding box center [233, 193] width 229 height 27
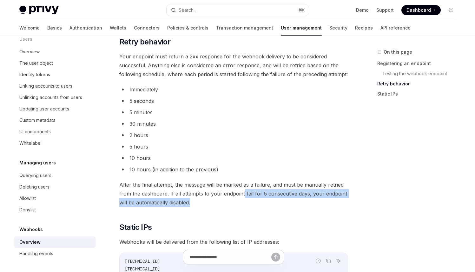
drag, startPoint x: 250, startPoint y: 195, endPoint x: 288, endPoint y: 200, distance: 38.0
click at [288, 200] on span "After the final attempt, the message will be marked as a failure, and must be m…" at bounding box center [233, 193] width 229 height 27
click at [315, 206] on span "After the final attempt, the message will be marked as a failure, and must be m…" at bounding box center [233, 193] width 229 height 27
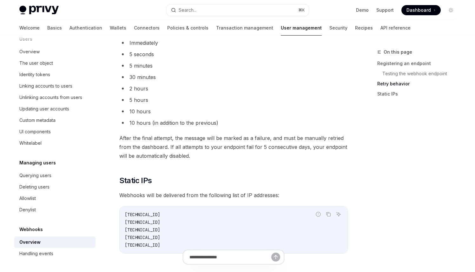
scroll to position [742, 0]
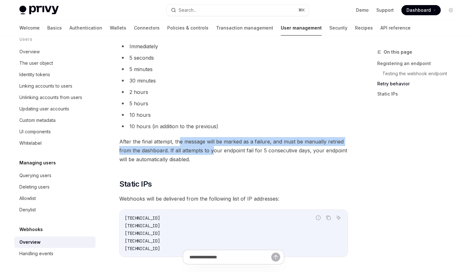
drag, startPoint x: 180, startPoint y: 141, endPoint x: 212, endPoint y: 155, distance: 34.5
click at [212, 155] on span "After the final attempt, the message will be marked as a failure, and must be m…" at bounding box center [233, 150] width 229 height 27
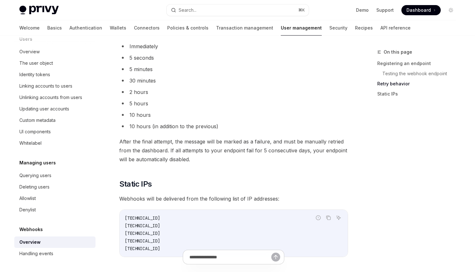
click at [257, 153] on span "After the final attempt, the message will be marked as a failure, and must be m…" at bounding box center [233, 150] width 229 height 27
drag, startPoint x: 168, startPoint y: 149, endPoint x: 197, endPoint y: 151, distance: 28.9
click at [197, 151] on span "After the final attempt, the message will be marked as a failure, and must be m…" at bounding box center [233, 150] width 229 height 27
click at [174, 152] on span "After the final attempt, the message will be marked as a failure, and must be m…" at bounding box center [233, 150] width 229 height 27
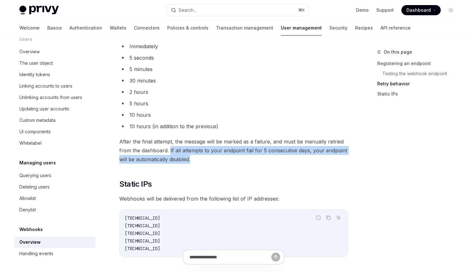
drag, startPoint x: 169, startPoint y: 150, endPoint x: 201, endPoint y: 158, distance: 32.7
click at [201, 158] on span "After the final attempt, the message will be marked as a failure, and must be m…" at bounding box center [233, 150] width 229 height 27
click at [242, 153] on span "After the final attempt, the message will be marked as a failure, and must be m…" at bounding box center [233, 150] width 229 height 27
drag, startPoint x: 169, startPoint y: 150, endPoint x: 186, endPoint y: 159, distance: 18.7
click at [186, 159] on span "After the final attempt, the message will be marked as a failure, and must be m…" at bounding box center [233, 150] width 229 height 27
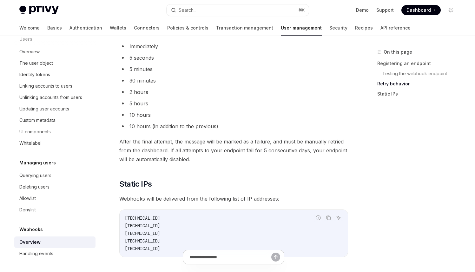
click at [220, 159] on span "After the final attempt, the message will be marked as a failure, and must be m…" at bounding box center [233, 150] width 229 height 27
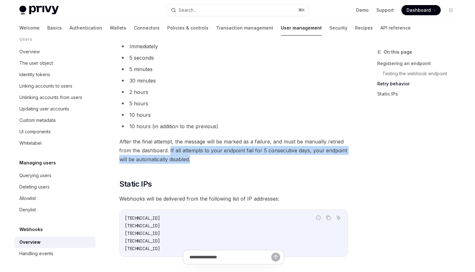
drag, startPoint x: 198, startPoint y: 160, endPoint x: 169, endPoint y: 150, distance: 30.4
click at [169, 150] on span "After the final attempt, the message will be marked as a failure, and must be m…" at bounding box center [233, 150] width 229 height 27
click at [226, 160] on span "After the final attempt, the message will be marked as a failure, and must be m…" at bounding box center [233, 150] width 229 height 27
drag, startPoint x: 169, startPoint y: 149, endPoint x: 193, endPoint y: 158, distance: 25.2
click at [193, 158] on span "After the final attempt, the message will be marked as a failure, and must be m…" at bounding box center [233, 150] width 229 height 27
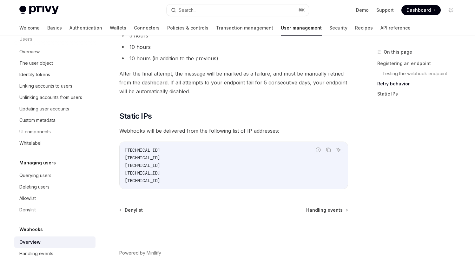
scroll to position [830, 0]
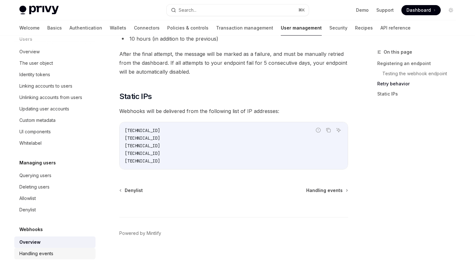
click at [48, 241] on div "Handling events" at bounding box center [36, 254] width 34 height 8
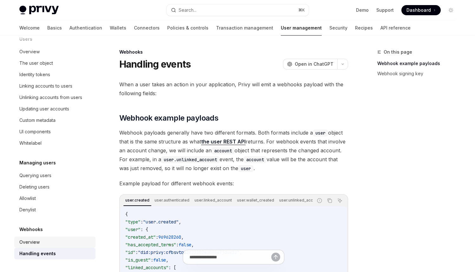
click at [49, 241] on div "Overview" at bounding box center [55, 242] width 72 height 8
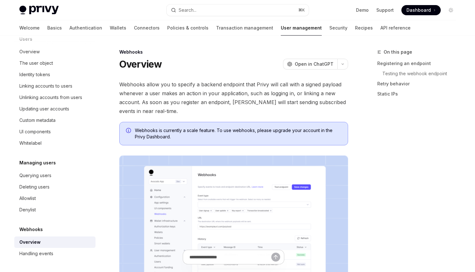
type textarea "*"
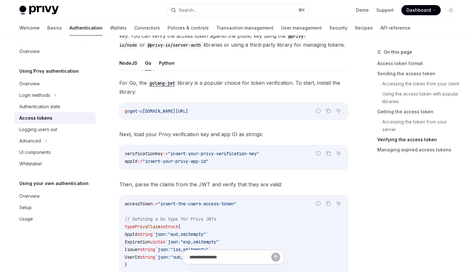
type textarea "*"
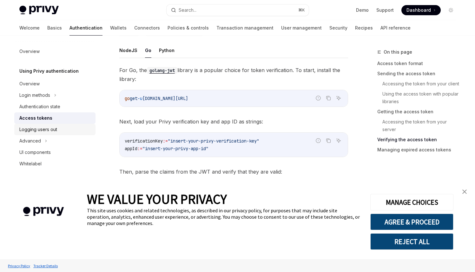
scroll to position [988, 0]
